Goal: Navigation & Orientation: Find specific page/section

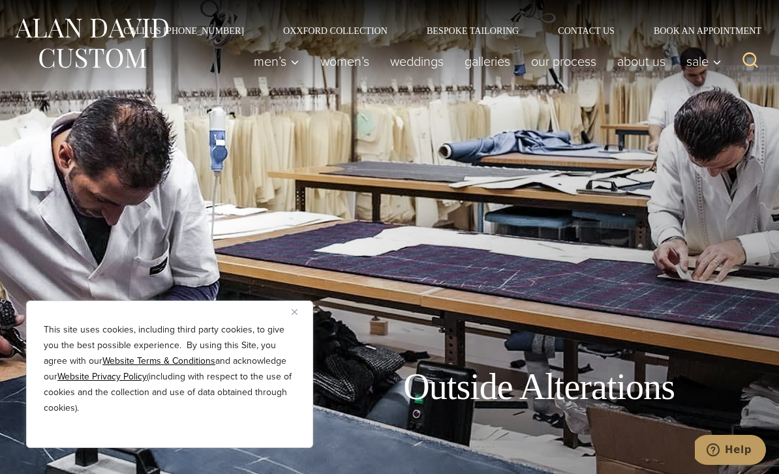
click at [288, 307] on div "This site uses cookies, including third party cookies, to give you the best pos…" at bounding box center [169, 374] width 287 height 147
click at [326, 68] on link "Women’s" at bounding box center [345, 61] width 70 height 26
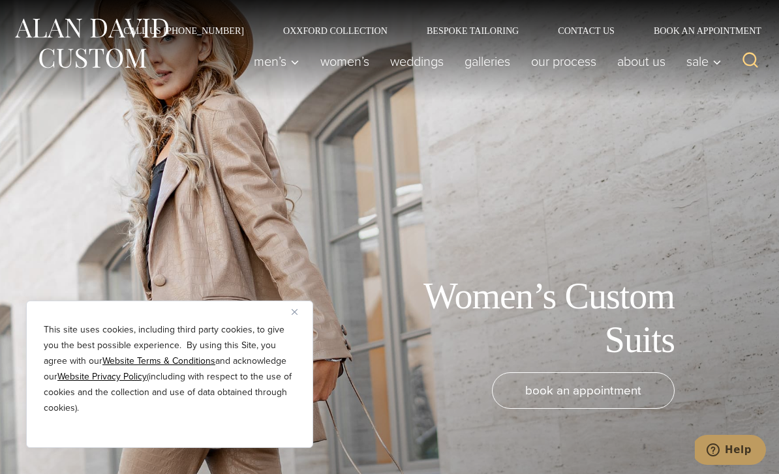
click at [612, 59] on link "About Us" at bounding box center [641, 61] width 69 height 26
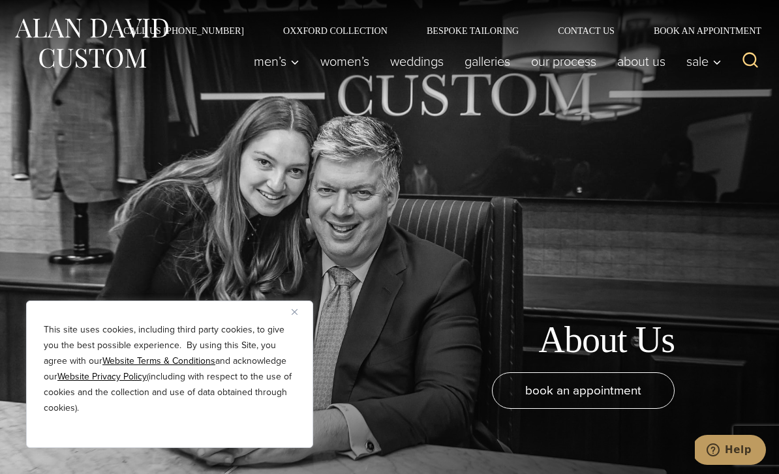
click at [685, 35] on link "Book an Appointment" at bounding box center [700, 30] width 132 height 9
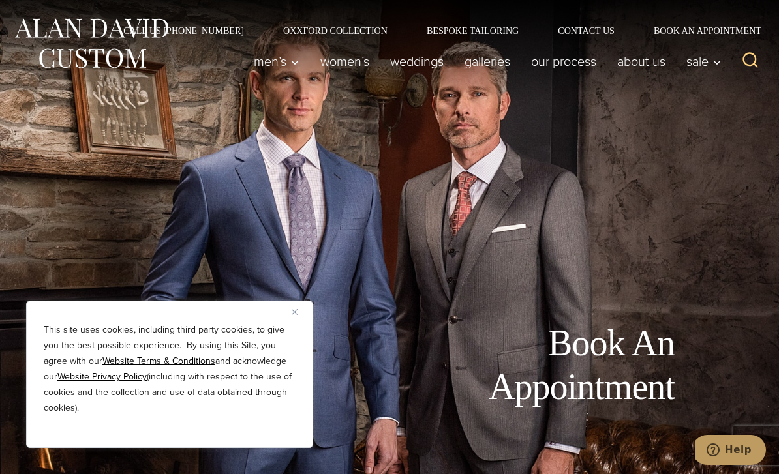
click at [437, 33] on link "Bespoke Tailoring" at bounding box center [472, 30] width 131 height 9
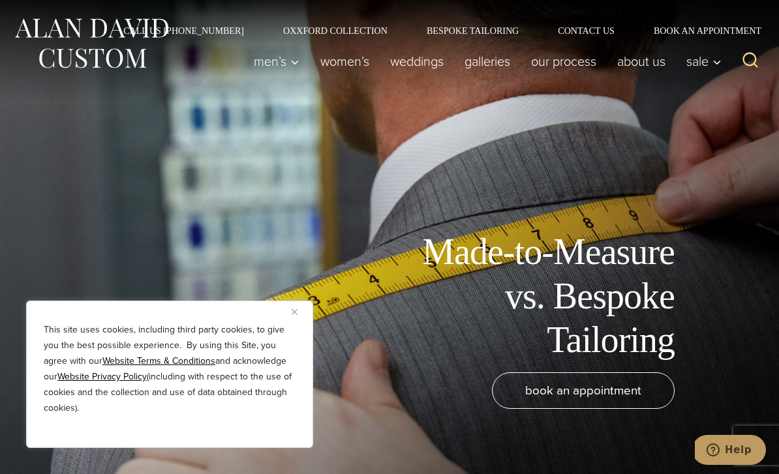
click at [552, 5] on div "Call Us [PHONE_NUMBER] Oxxford Collection Bespoke Tailoring Contact Us Book an …" at bounding box center [389, 17] width 779 height 35
